Goal: Information Seeking & Learning: Learn about a topic

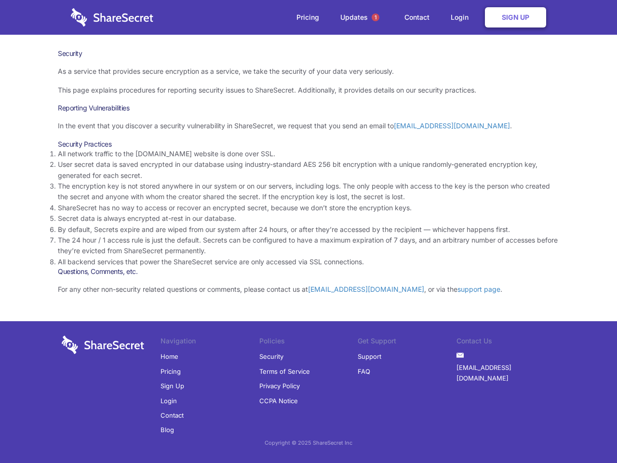
click at [309, 231] on li "By default, Secrets expire and are wiped from our system after 24 hours, or aft…" at bounding box center [308, 229] width 501 height 11
click at [376, 17] on span "1" at bounding box center [376, 18] width 8 height 8
